Goal: Use online tool/utility: Utilize a website feature to perform a specific function

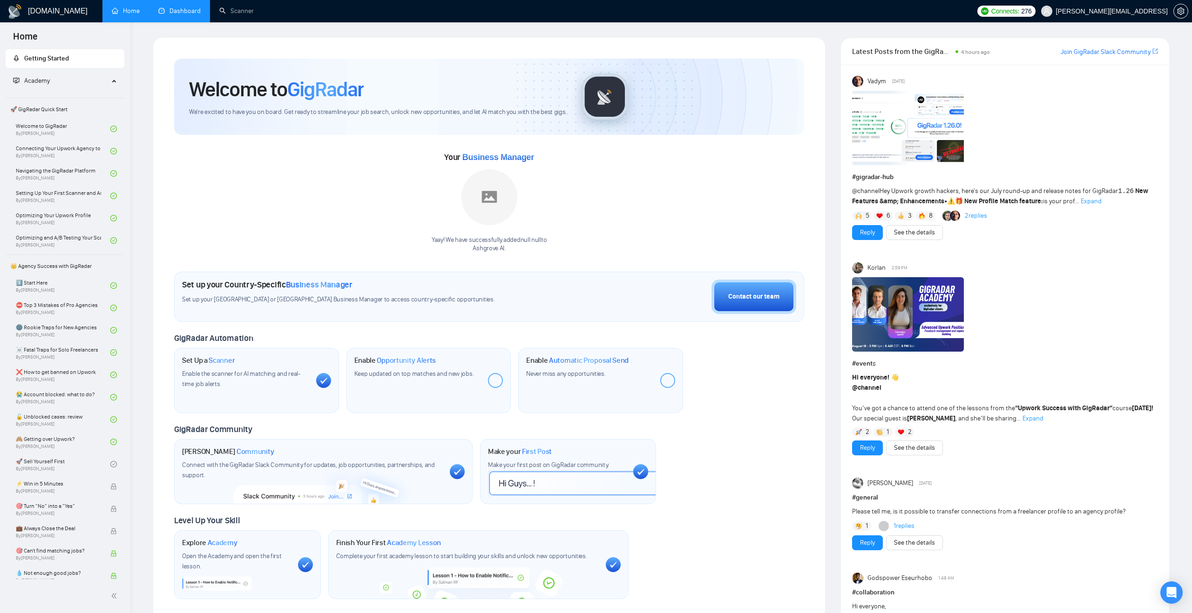
click at [181, 15] on link "Dashboard" at bounding box center [179, 11] width 42 height 8
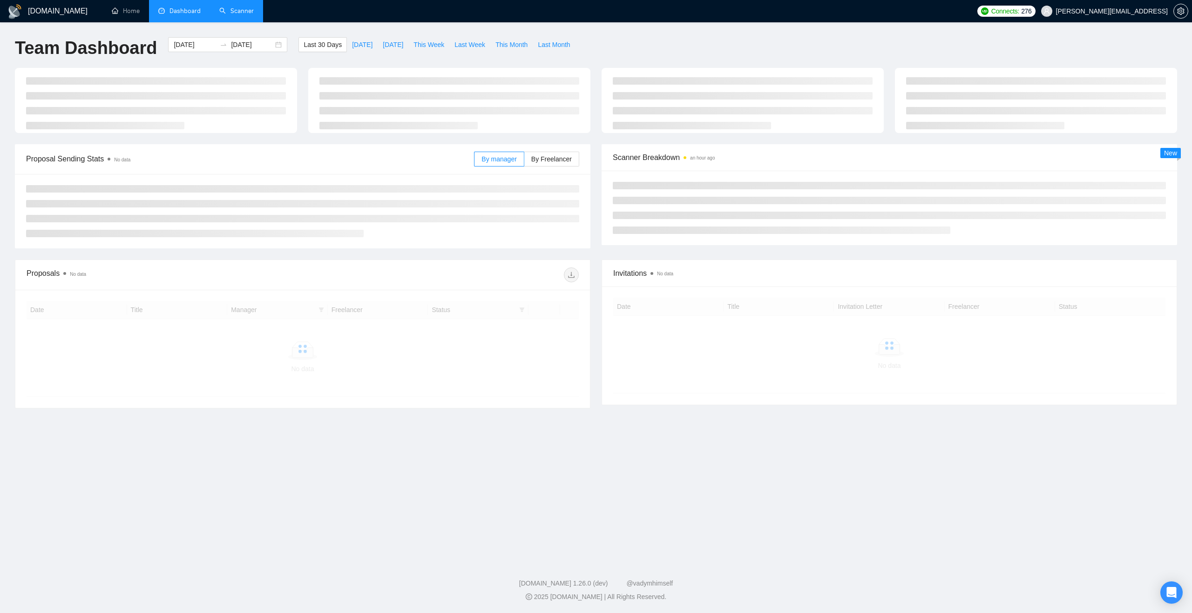
click at [237, 8] on link "Scanner" at bounding box center [236, 11] width 34 height 8
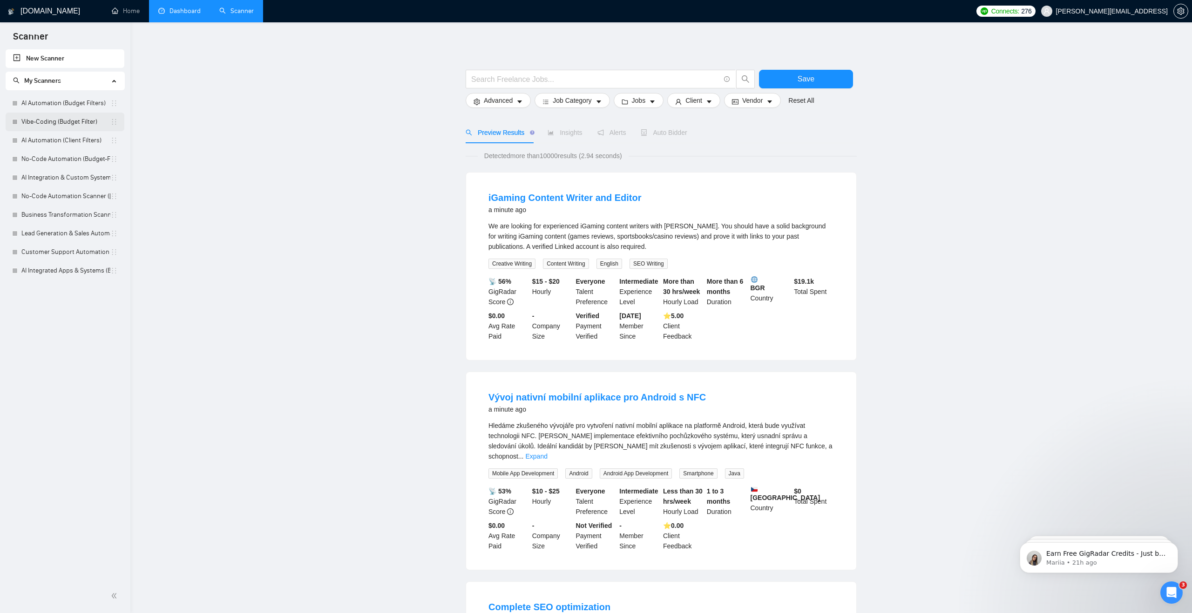
click at [57, 124] on link "Vibe-Coding (Budget Filter)" at bounding box center [65, 122] width 89 height 19
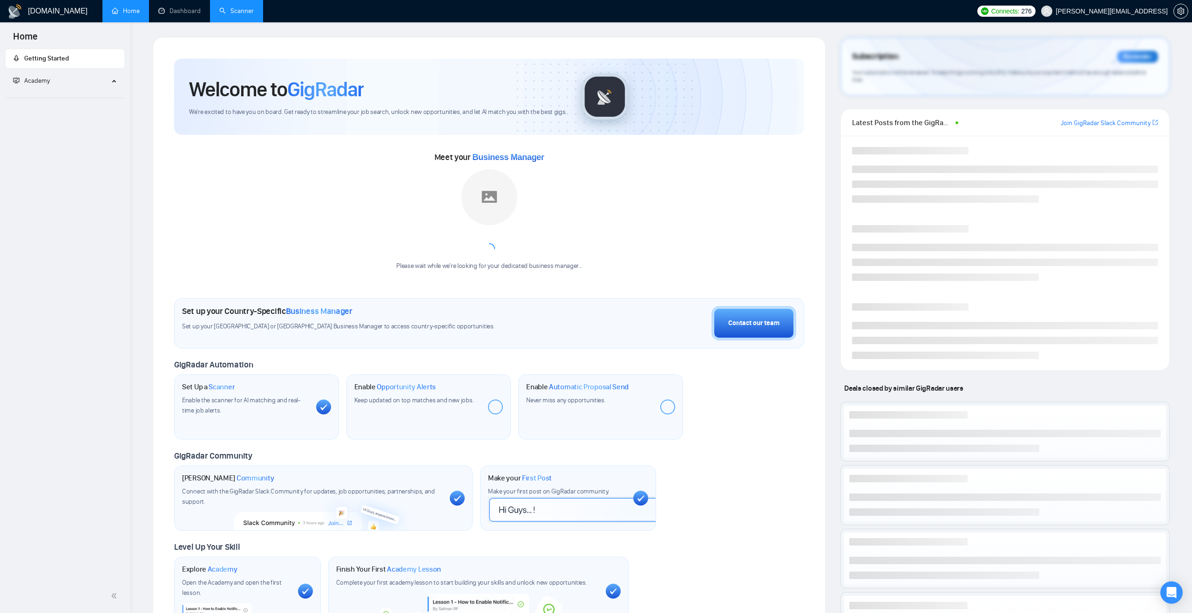
click at [226, 7] on link "Scanner" at bounding box center [236, 11] width 34 height 8
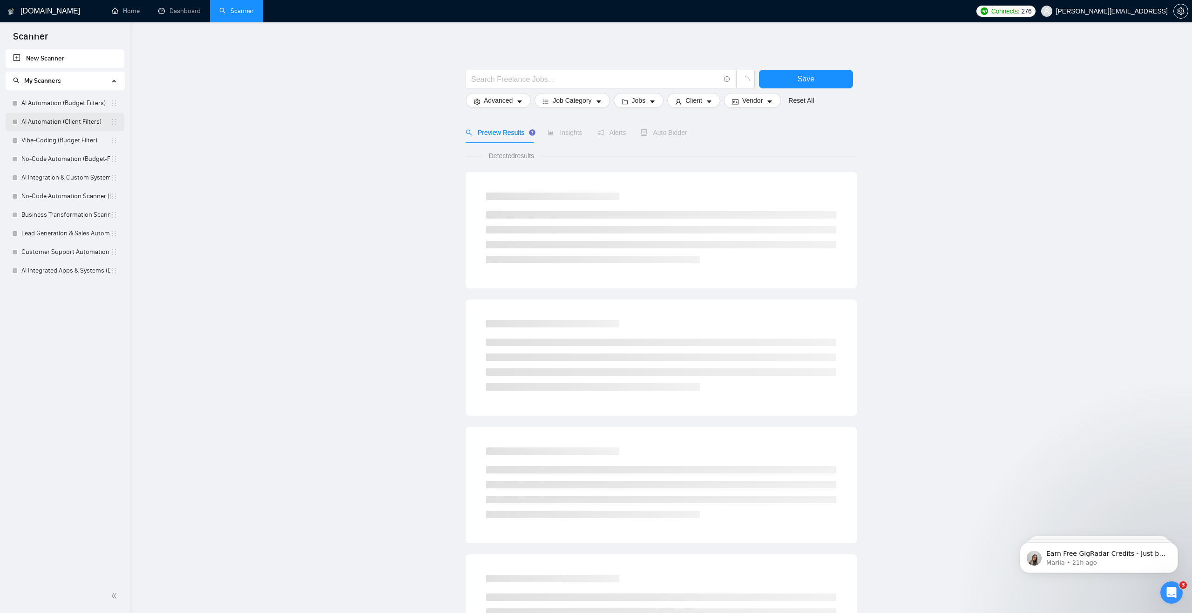
click at [52, 119] on link "AI Automation (Client Filters)" at bounding box center [65, 122] width 89 height 19
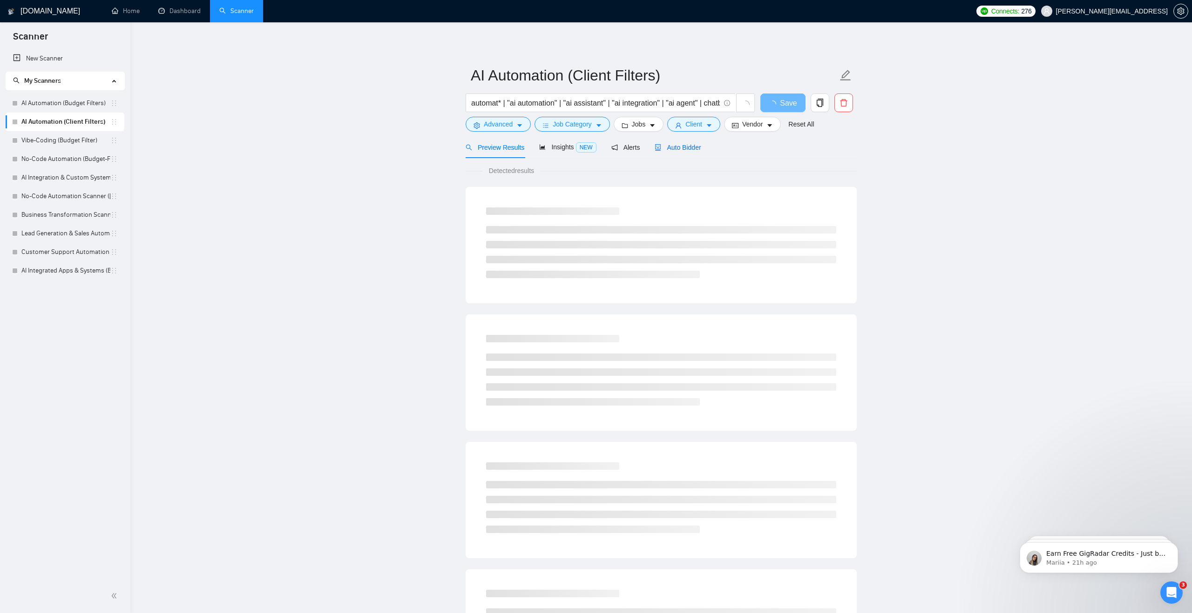
click at [673, 148] on span "Auto Bidder" at bounding box center [677, 147] width 46 height 7
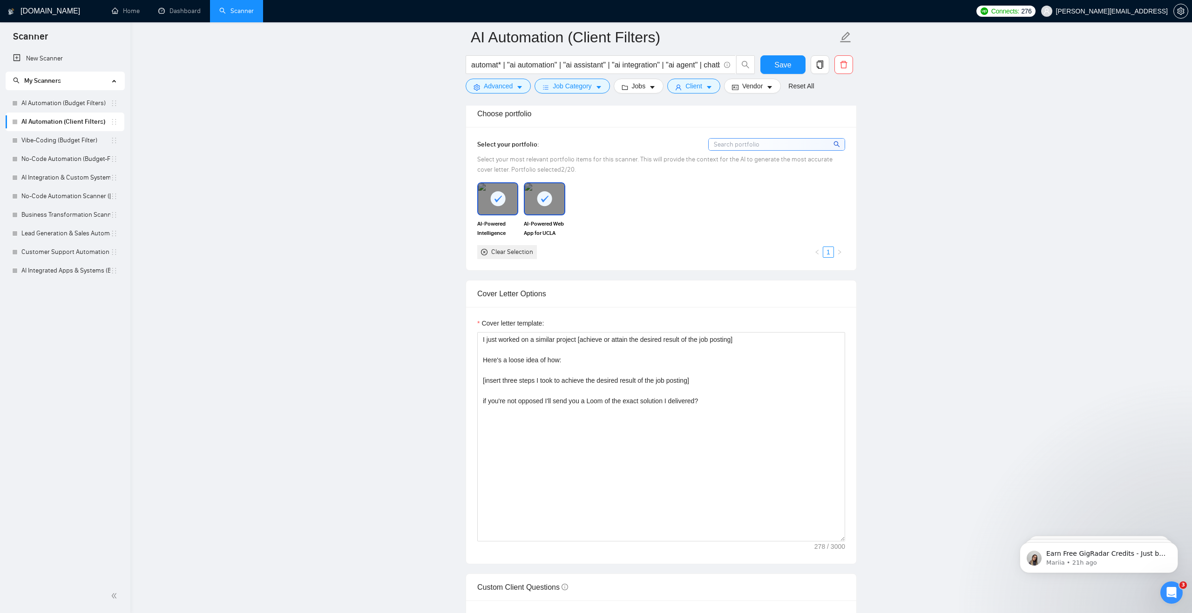
scroll to position [826, 0]
click at [582, 354] on textarea "I just worked on a similar project [achieve or attain the desired result of the…" at bounding box center [661, 435] width 368 height 209
click at [600, 34] on input "AI Automation (Client Filters)" at bounding box center [654, 37] width 367 height 23
click at [564, 326] on div "Cover letter template: I just worked on a similar project [achieve or attain th…" at bounding box center [661, 434] width 390 height 257
click at [741, 352] on textarea "I just worked on a similar project [achieve or attain the desired result of the…" at bounding box center [661, 435] width 368 height 209
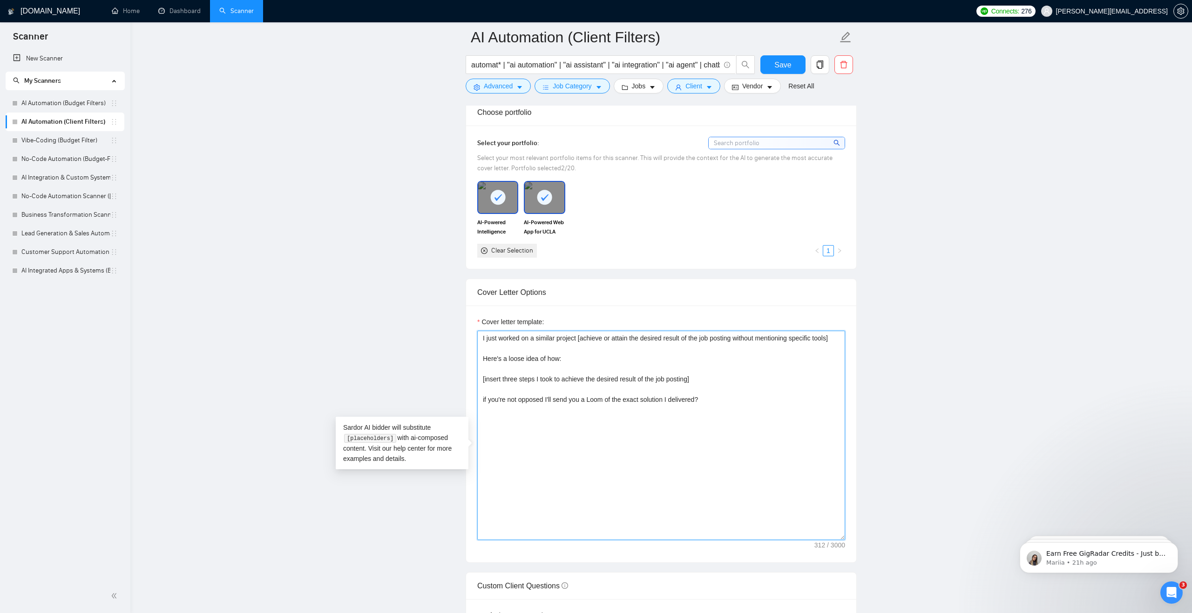
click at [550, 401] on textarea "I just worked on a similar project [achieve or attain the desired result of the…" at bounding box center [661, 435] width 368 height 209
click at [561, 382] on textarea "I just worked on a similar project [achieve or attain the desired result of the…" at bounding box center [661, 435] width 368 height 209
click at [484, 384] on textarea "I just worked on a similar project [achieve or attain the desired result of the…" at bounding box center [661, 435] width 368 height 209
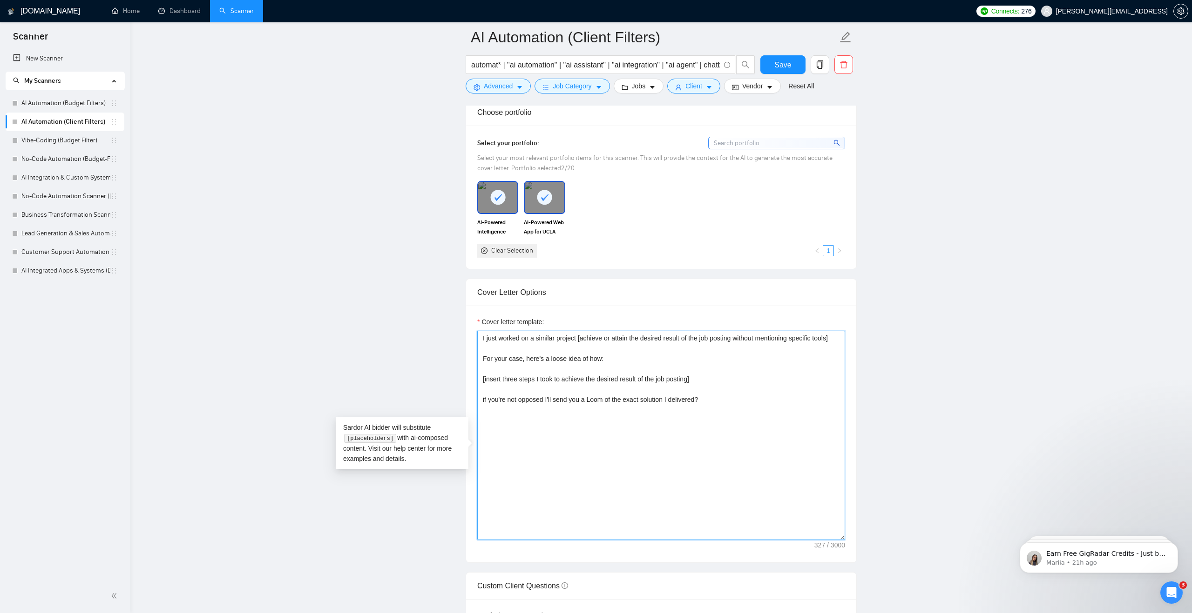
click at [606, 384] on textarea "I just worked on a similar project [achieve or attain the desired result of the…" at bounding box center [661, 435] width 368 height 209
drag, startPoint x: 583, startPoint y: 352, endPoint x: 583, endPoint y: 360, distance: 8.4
click at [583, 360] on textarea "I just worked on a similar project [achieve or attain the desired result of the…" at bounding box center [661, 435] width 368 height 209
click at [546, 404] on textarea "I just worked on a similar project [achieve or attain the desired result of the…" at bounding box center [661, 435] width 368 height 209
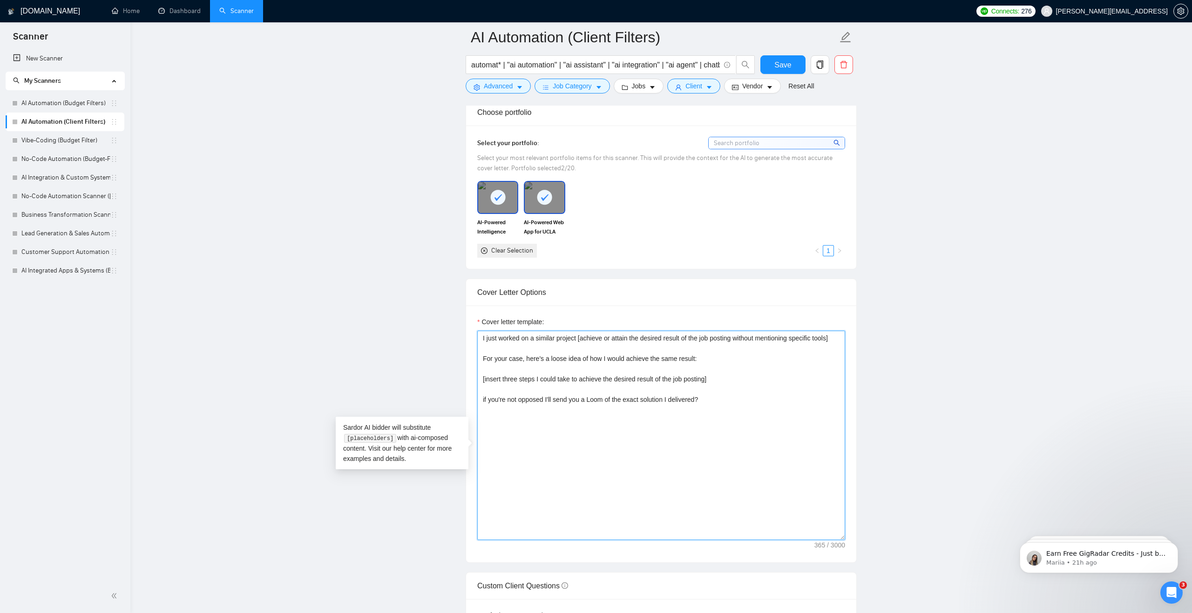
click at [572, 403] on textarea "I just worked on a similar project [achieve or attain the desired result of the…" at bounding box center [661, 435] width 368 height 209
click at [613, 357] on textarea "I just worked on a similar project [achieve or attain the desired result of the…" at bounding box center [661, 435] width 368 height 209
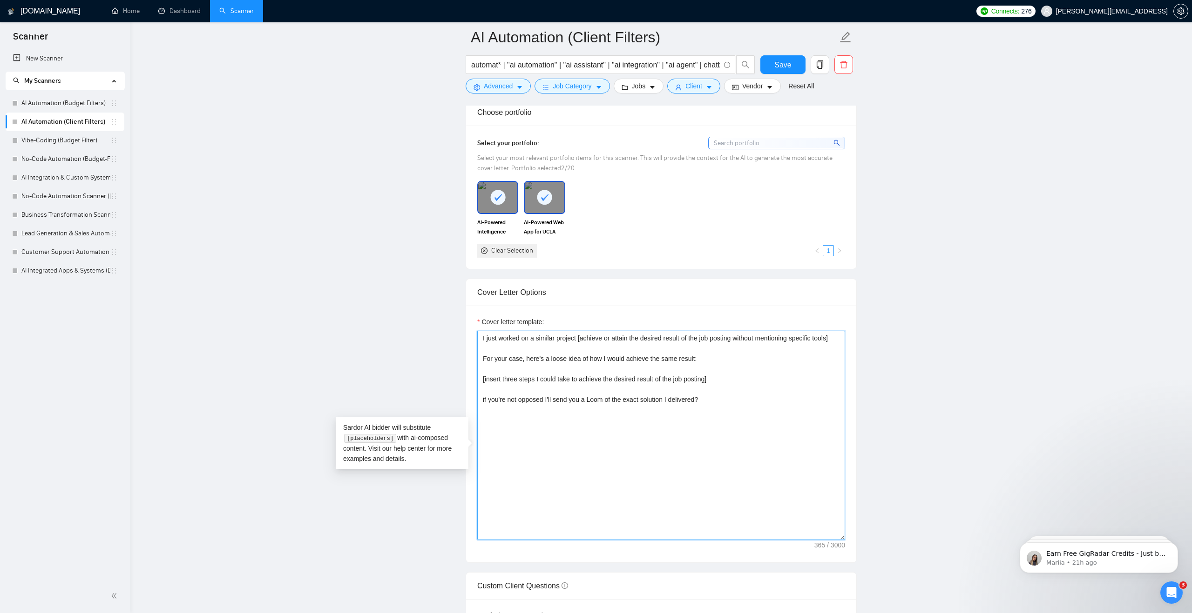
click at [613, 357] on textarea "I just worked on a similar project [achieve or attain the desired result of the…" at bounding box center [661, 435] width 368 height 209
click at [517, 424] on textarea "I just worked on a similar project [achieve or attain the desired result of the…" at bounding box center [661, 435] width 368 height 209
click at [623, 429] on textarea "I just worked on a similar project [achieve or attain the desired result of the…" at bounding box center [661, 435] width 368 height 209
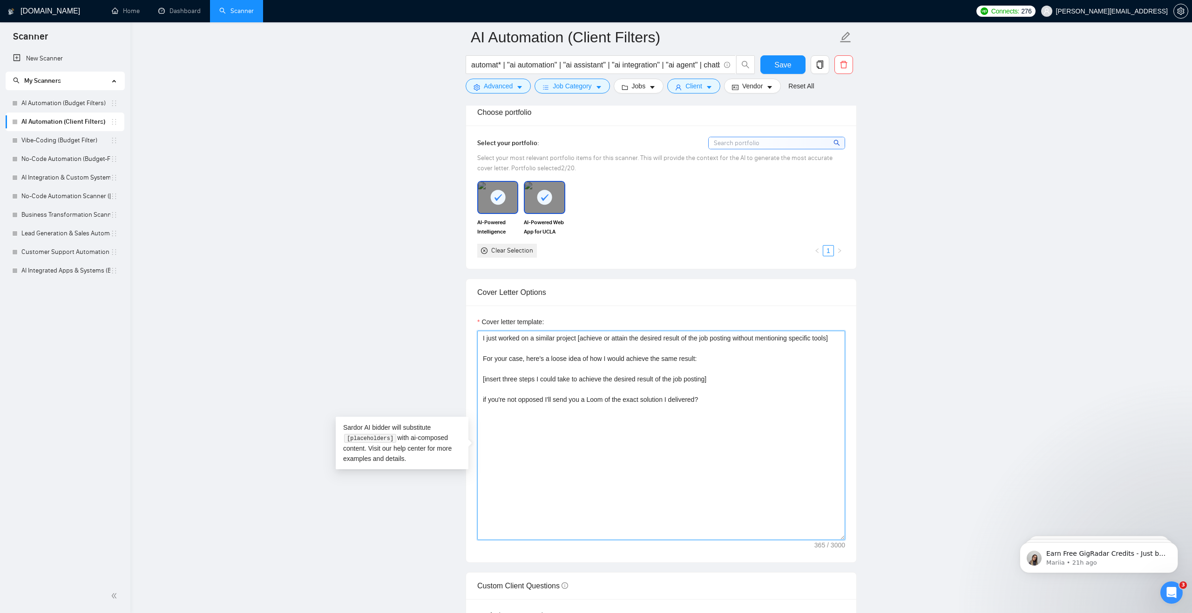
click at [703, 424] on textarea "I just worked on a similar project [achieve or attain the desired result of the…" at bounding box center [661, 435] width 368 height 209
type textarea "I just worked on a similar project [achieve or attain the desired result of the…"
click at [411, 280] on main "AI Automation (Client Filters) automat* | "ai automation" | "ai assistant" | "a…" at bounding box center [660, 522] width 1031 height 2620
